Goal: Book appointment/travel/reservation

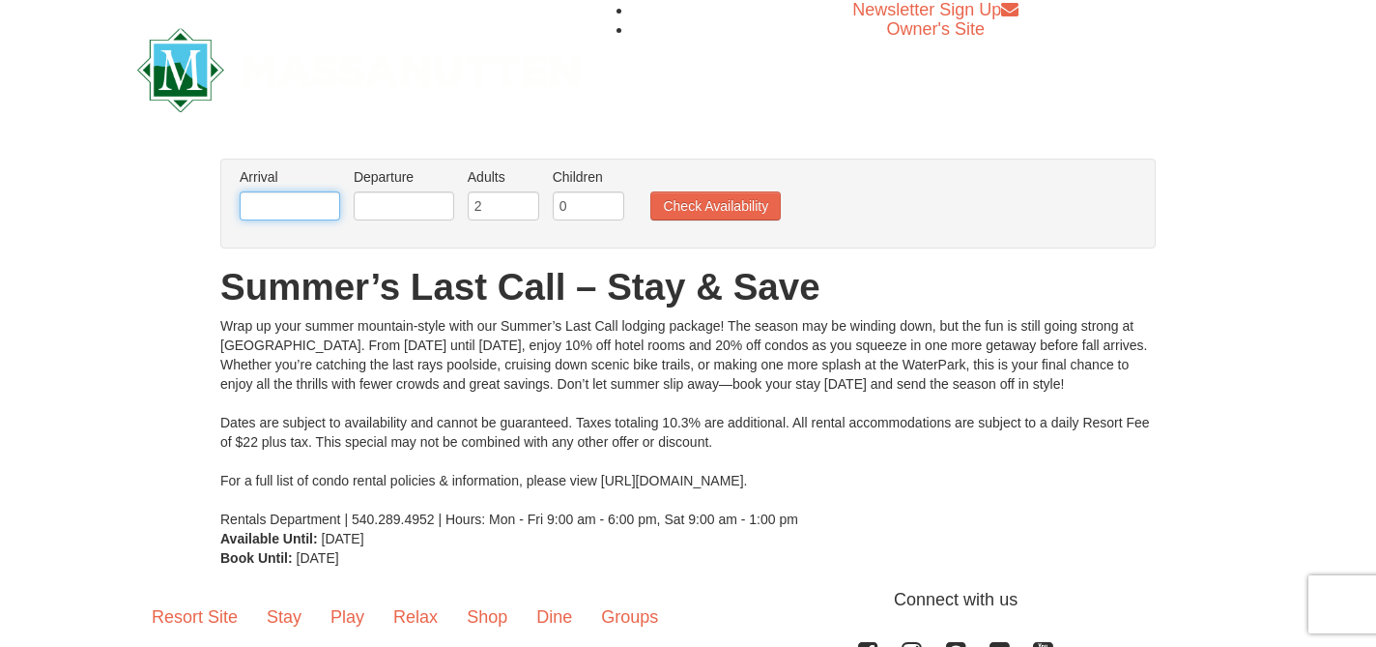
click at [326, 206] on input "text" at bounding box center [290, 205] width 101 height 29
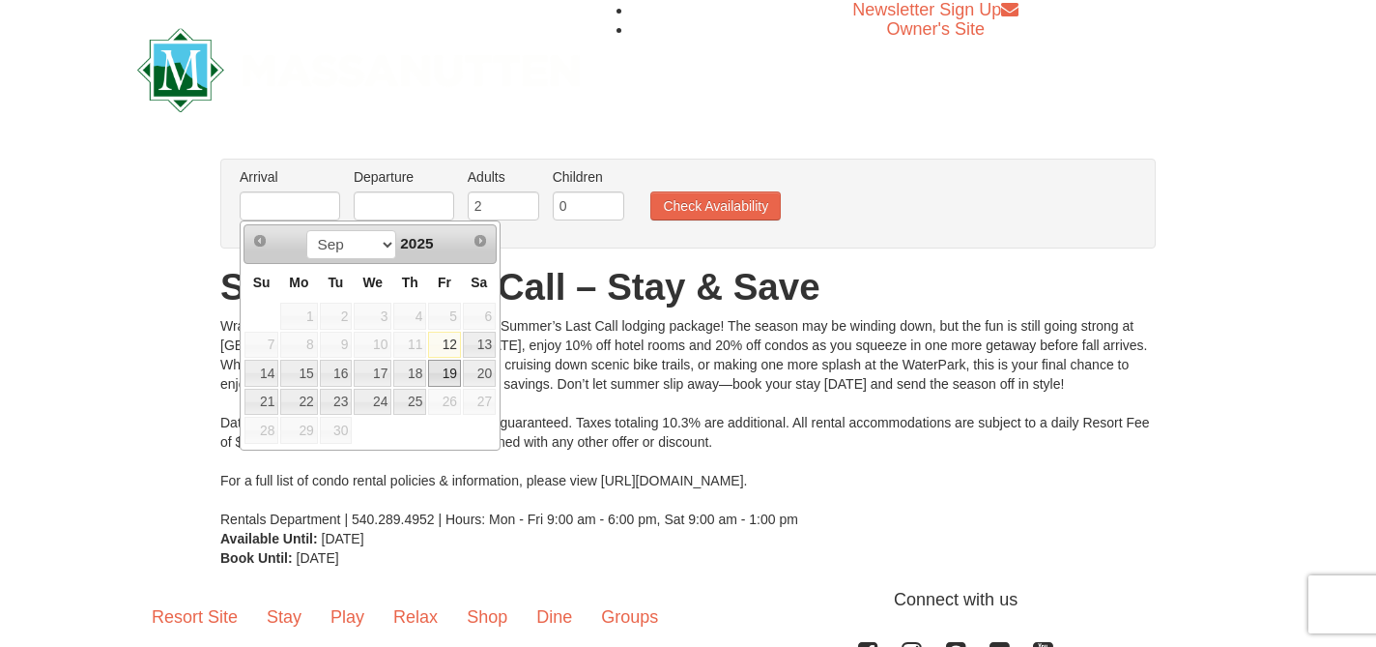
click at [450, 374] on link "19" at bounding box center [444, 373] width 33 height 27
type input "[DATE]"
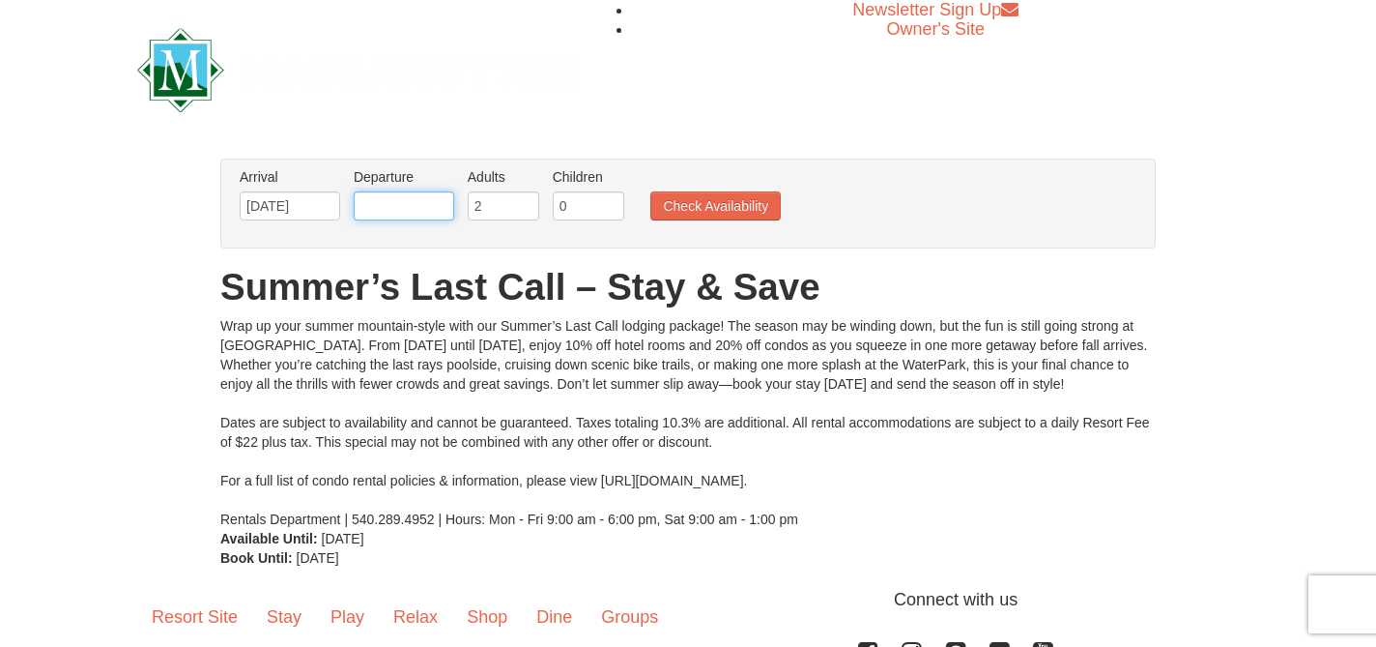
click at [394, 203] on input "text" at bounding box center [404, 205] width 101 height 29
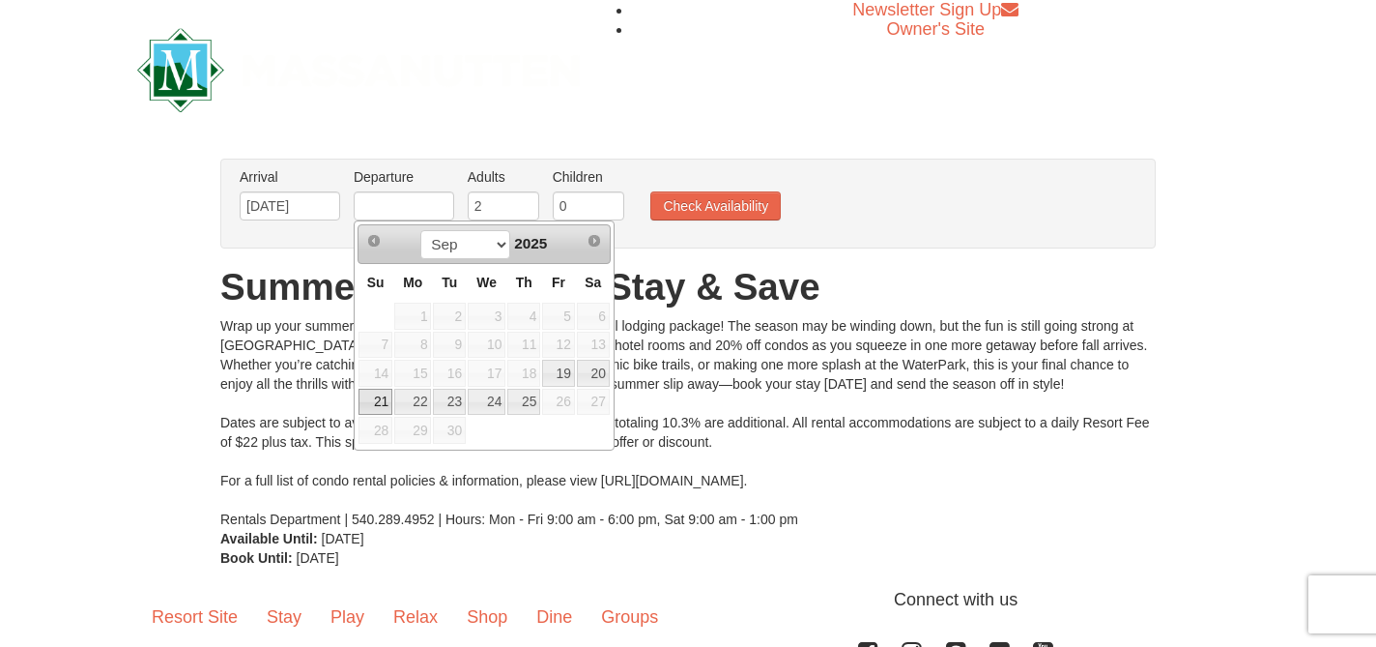
click at [378, 407] on link "21" at bounding box center [376, 402] width 34 height 27
type input "[DATE]"
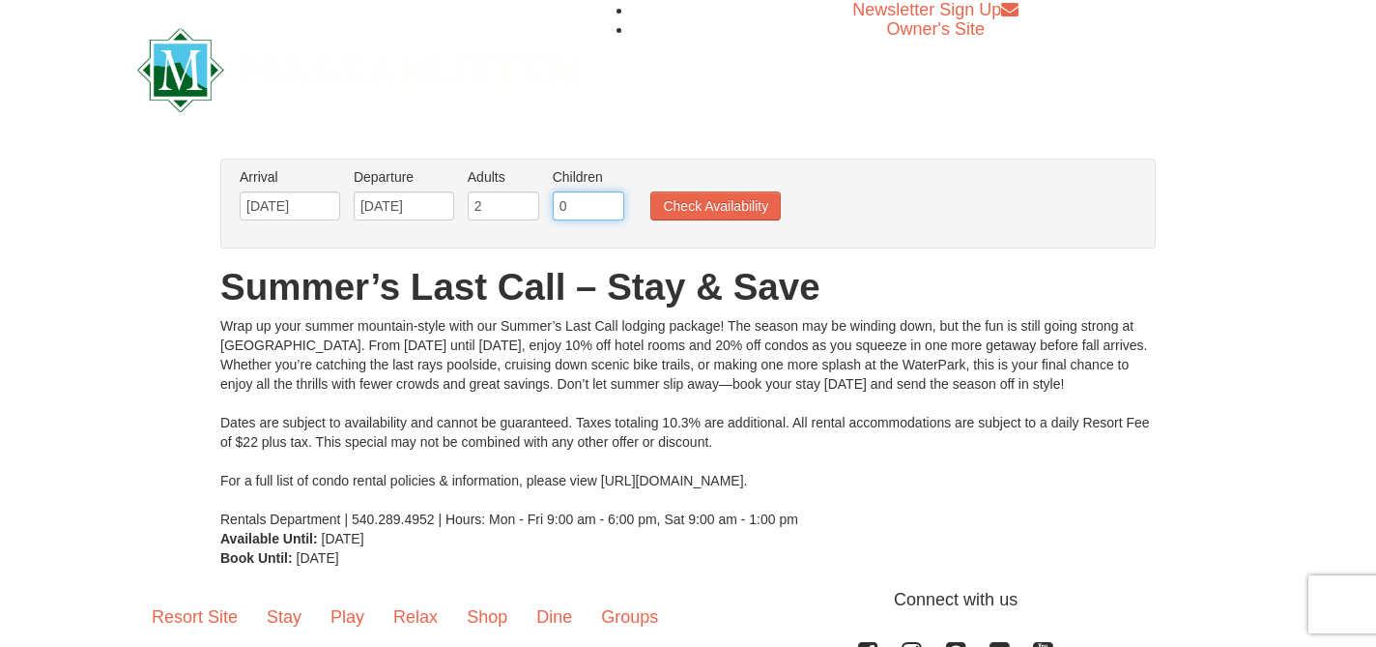
click at [573, 215] on input "0" at bounding box center [589, 205] width 72 height 29
type input "1"
click at [611, 201] on input "1" at bounding box center [589, 205] width 72 height 29
click at [701, 208] on button "Check Availability" at bounding box center [715, 205] width 130 height 29
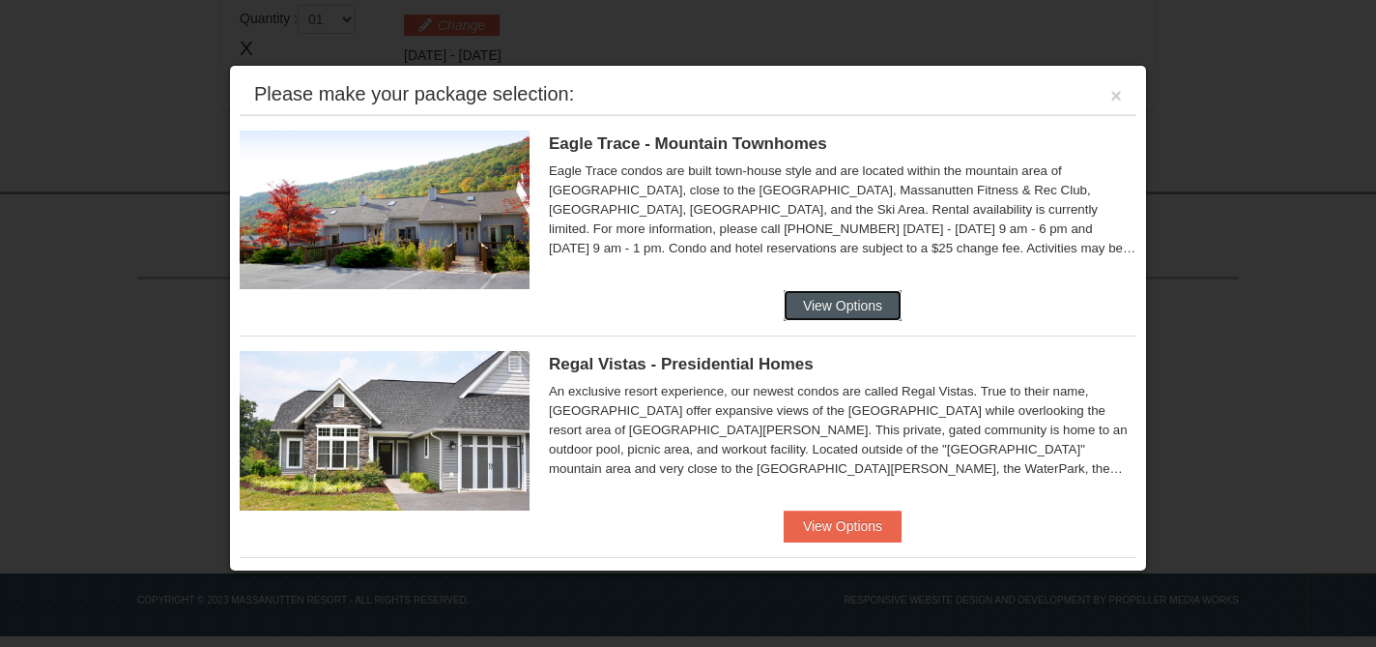
click at [869, 311] on button "View Options" at bounding box center [843, 305] width 118 height 31
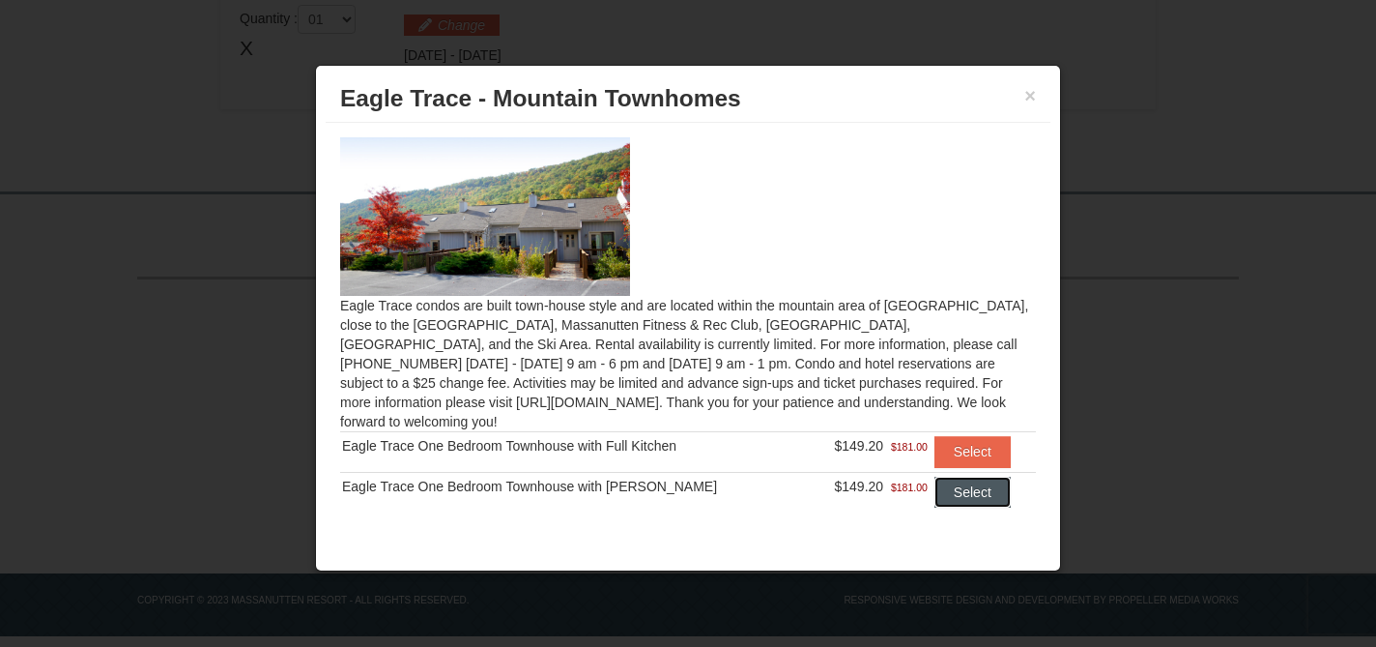
click at [968, 481] on button "Select" at bounding box center [973, 491] width 76 height 31
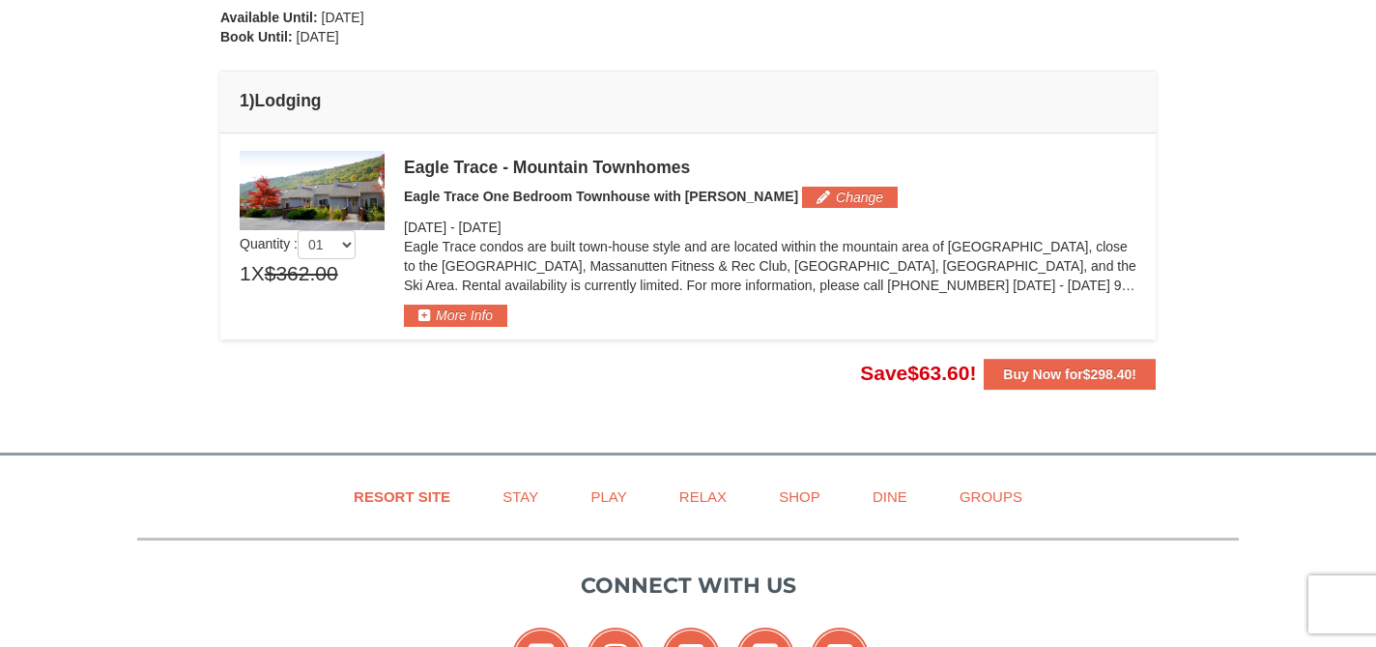
scroll to position [484, 0]
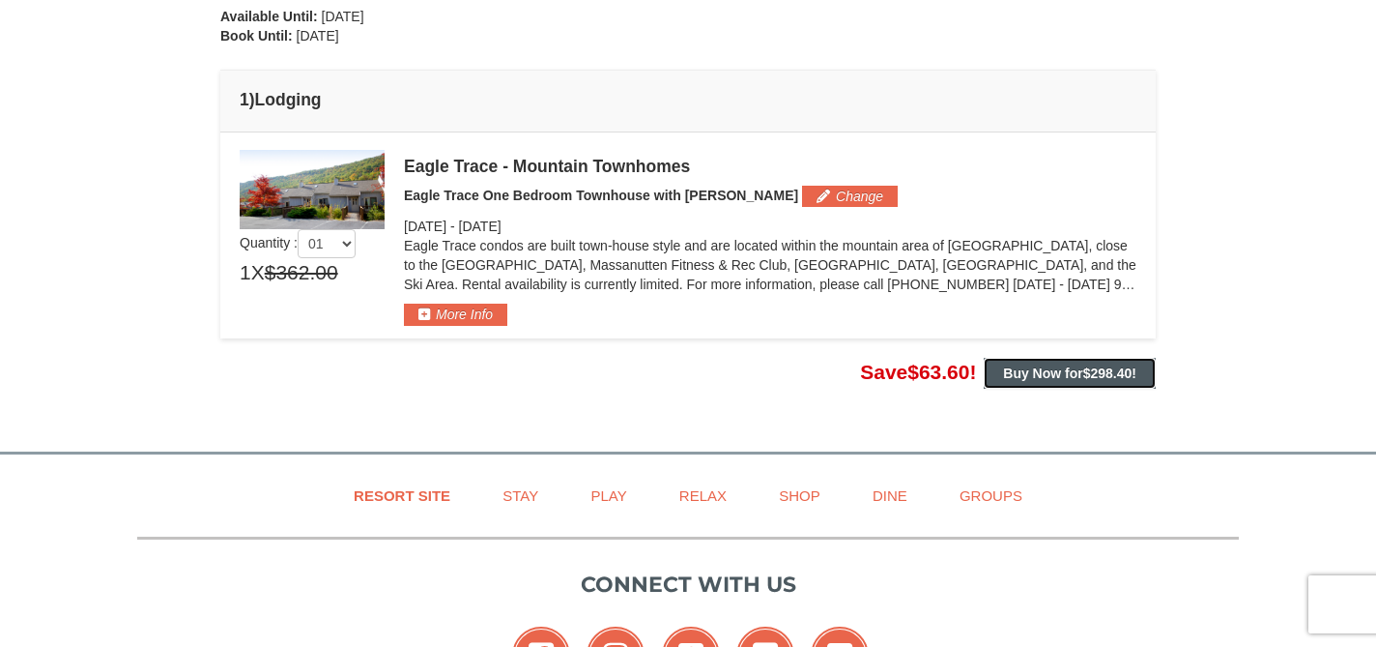
click at [1095, 373] on span "$298.40" at bounding box center [1107, 372] width 49 height 15
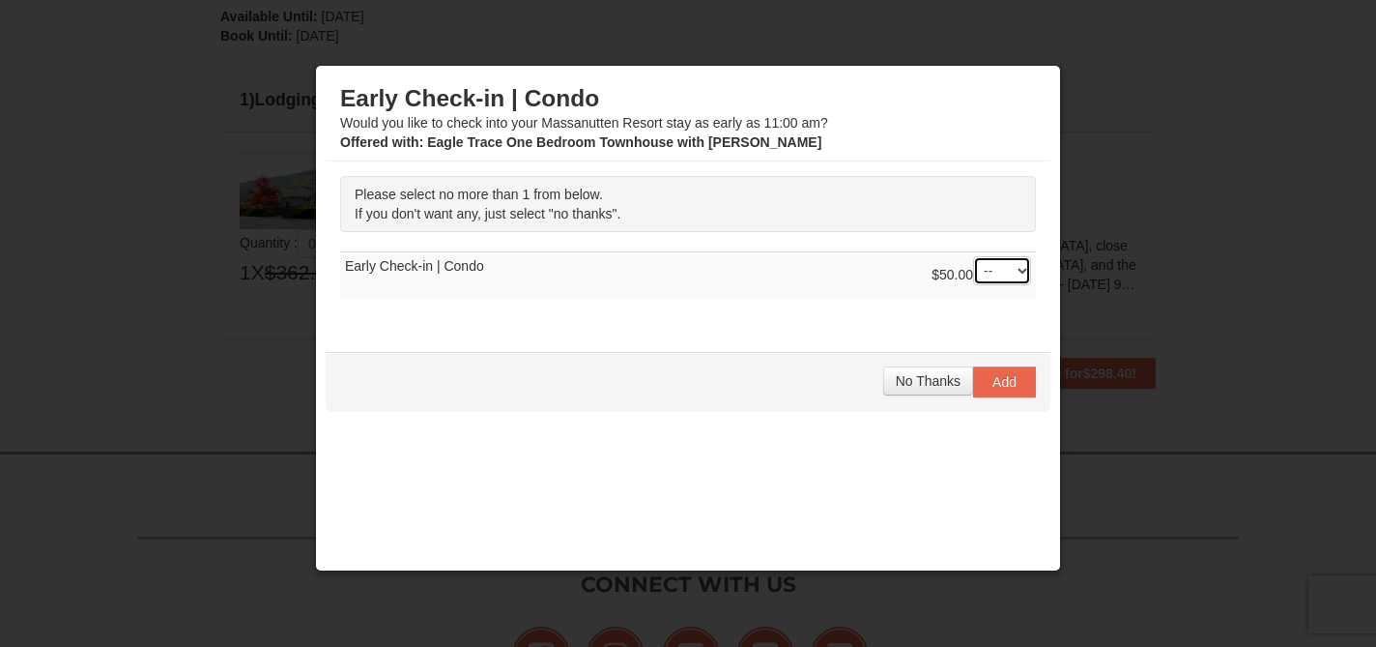
click at [1023, 265] on select "-- 01" at bounding box center [1002, 270] width 58 height 29
click at [914, 379] on span "No Thanks" at bounding box center [928, 380] width 65 height 15
